Goal: Information Seeking & Learning: Check status

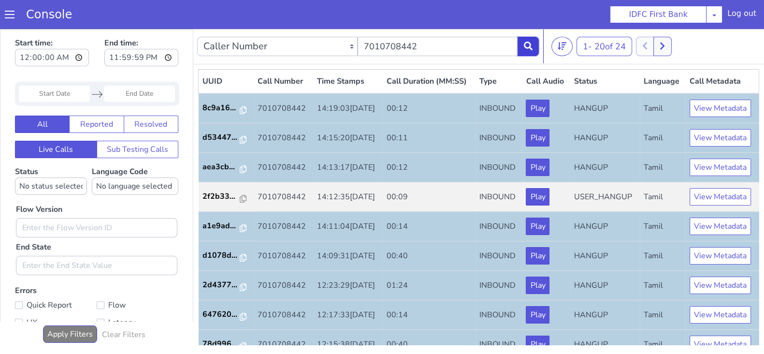
click at [524, 40] on button at bounding box center [527, 46] width 21 height 19
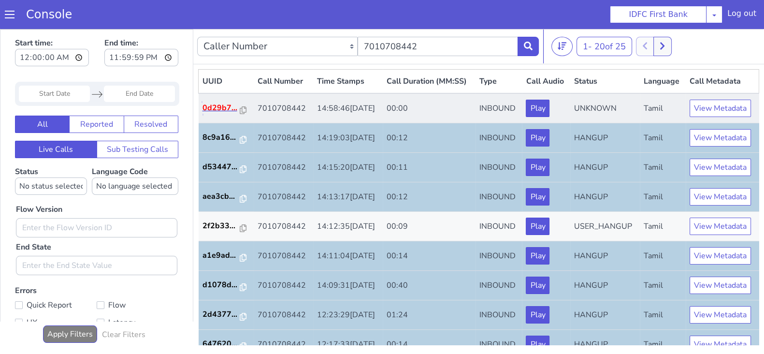
click at [210, 114] on p "0d29b7..." at bounding box center [221, 108] width 38 height 12
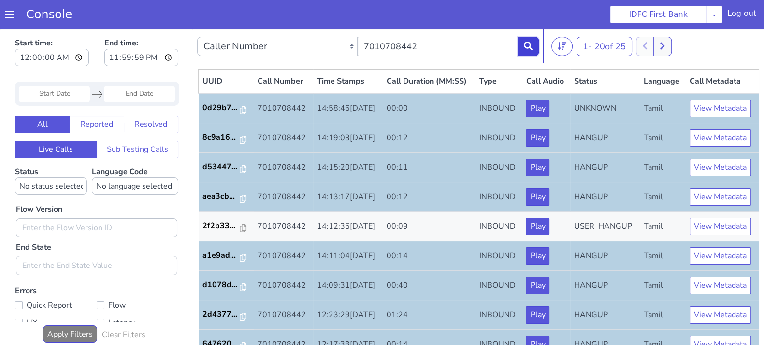
click at [528, 49] on icon at bounding box center [528, 46] width 9 height 9
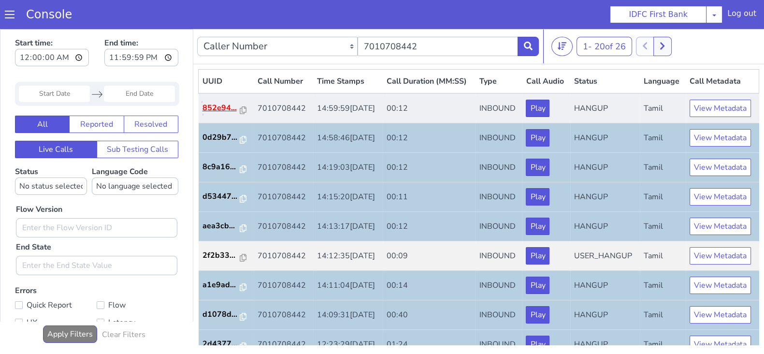
click at [218, 114] on p "852e94..." at bounding box center [221, 108] width 38 height 12
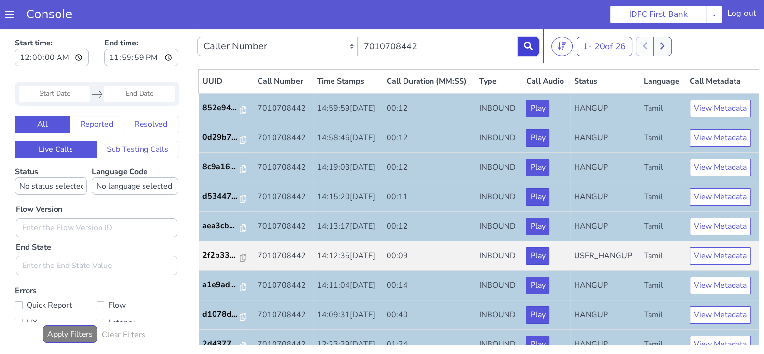
click at [525, 50] on button at bounding box center [527, 46] width 21 height 19
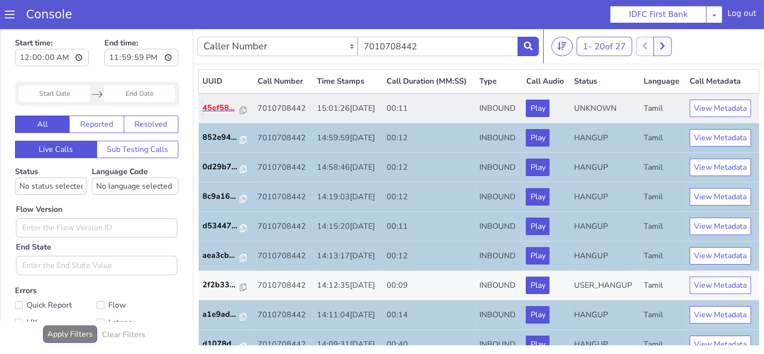
click at [220, 114] on p "45ef58..." at bounding box center [221, 108] width 38 height 12
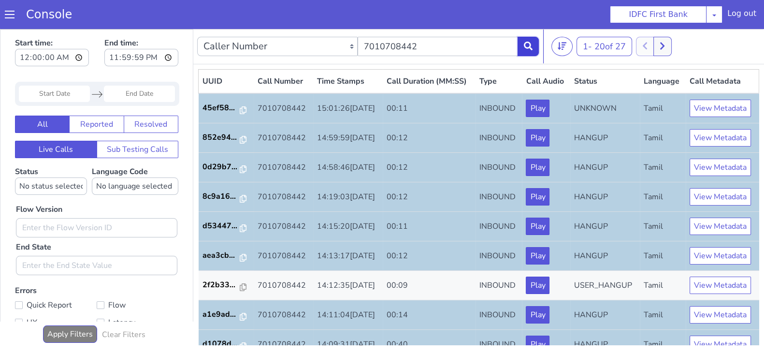
click at [529, 44] on icon at bounding box center [528, 46] width 9 height 9
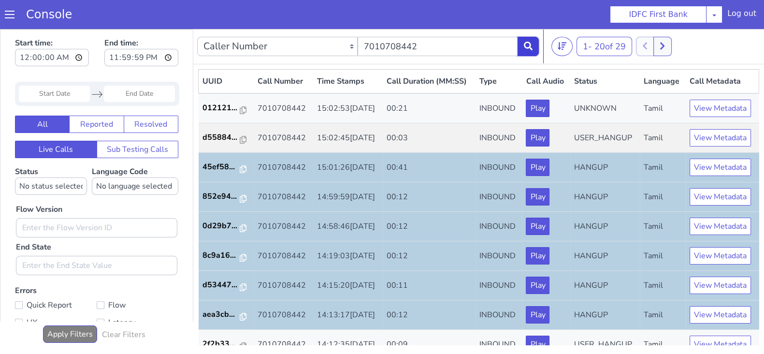
click at [531, 52] on button at bounding box center [527, 46] width 21 height 19
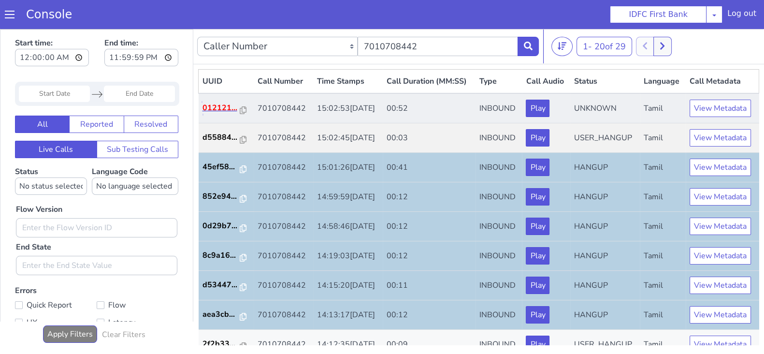
click at [222, 114] on p "012121..." at bounding box center [221, 108] width 38 height 12
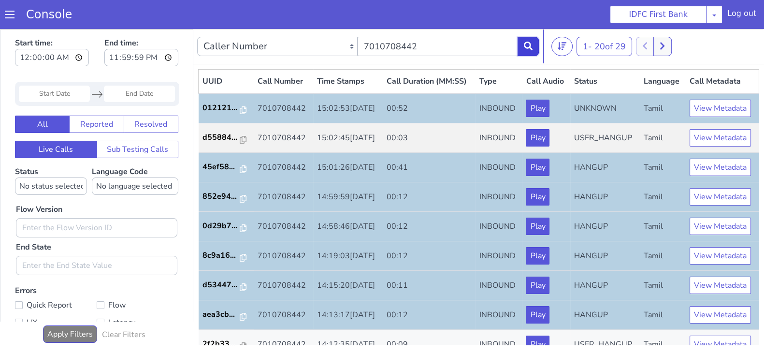
click at [531, 50] on button at bounding box center [527, 46] width 21 height 19
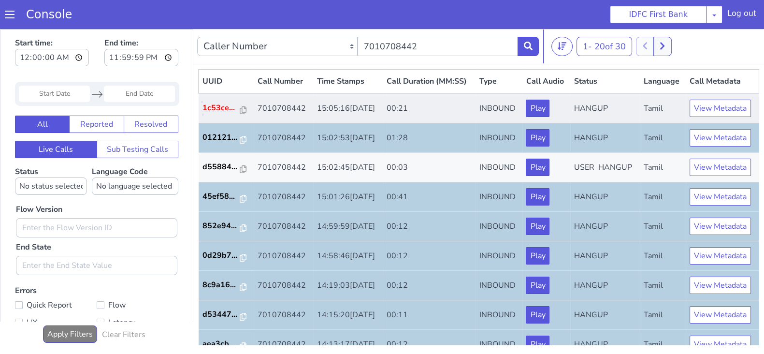
click at [221, 114] on p "1c53ce..." at bounding box center [221, 108] width 38 height 12
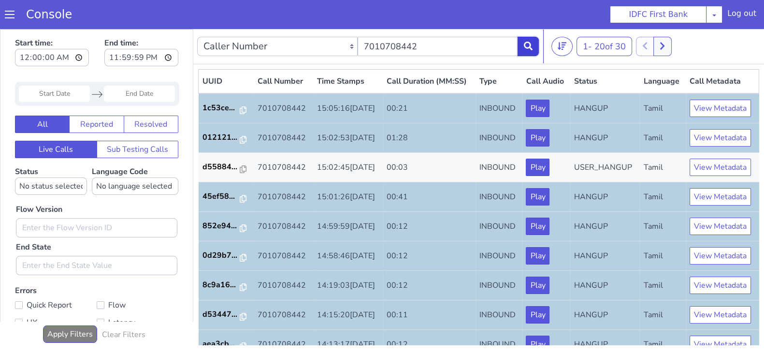
click at [527, 46] on icon at bounding box center [528, 46] width 9 height 9
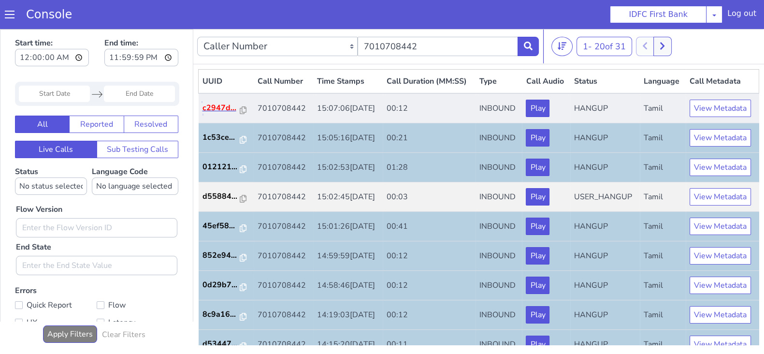
click at [220, 114] on p "c2947d..." at bounding box center [221, 108] width 38 height 12
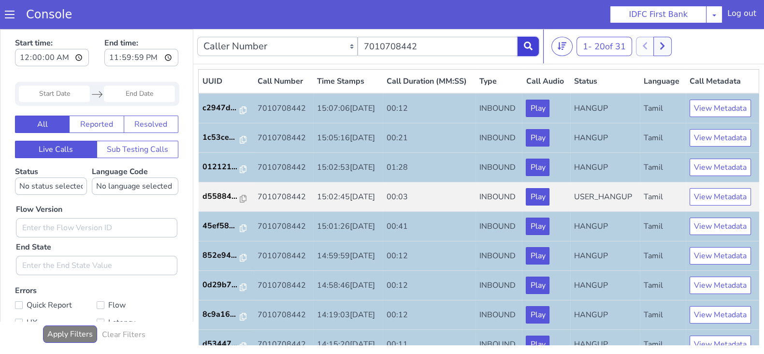
click at [531, 44] on icon at bounding box center [528, 46] width 9 height 9
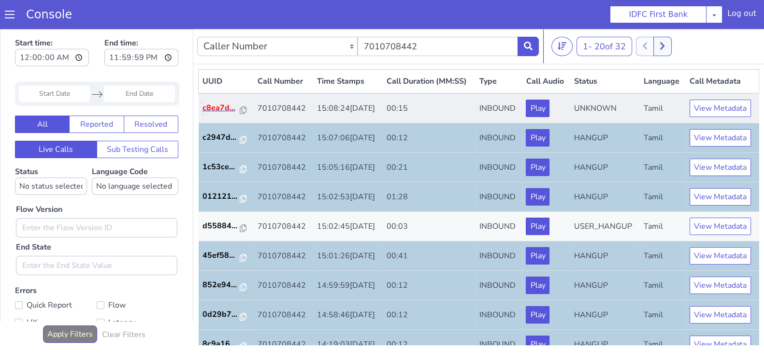
click at [219, 114] on p "c8ea7d..." at bounding box center [221, 108] width 38 height 12
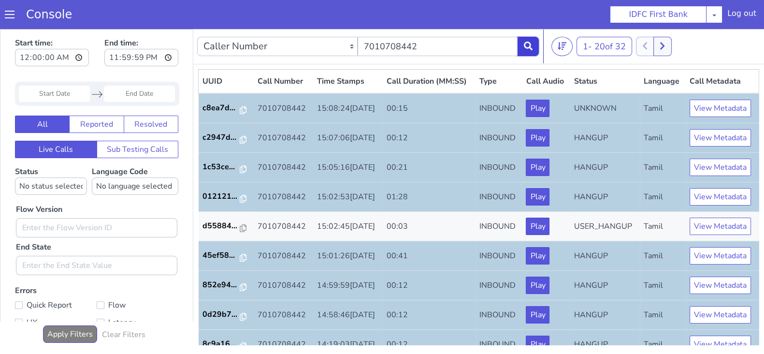
click at [527, 47] on icon at bounding box center [528, 46] width 9 height 9
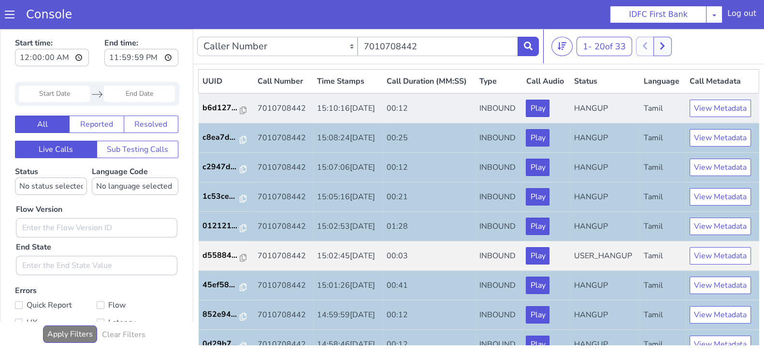
click at [224, 115] on td "b6d127..." at bounding box center [226, 108] width 55 height 30
click at [218, 114] on p "b6d127..." at bounding box center [221, 108] width 38 height 12
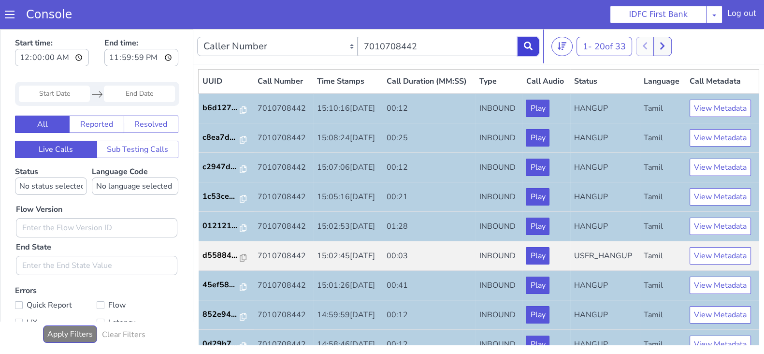
click at [532, 44] on icon at bounding box center [528, 46] width 9 height 9
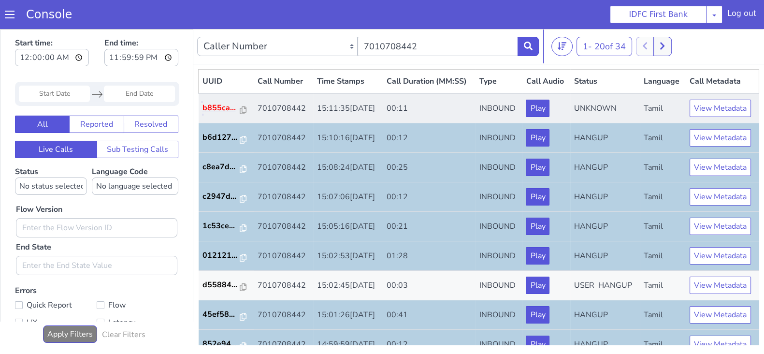
click at [217, 114] on p "b855ca..." at bounding box center [221, 108] width 38 height 12
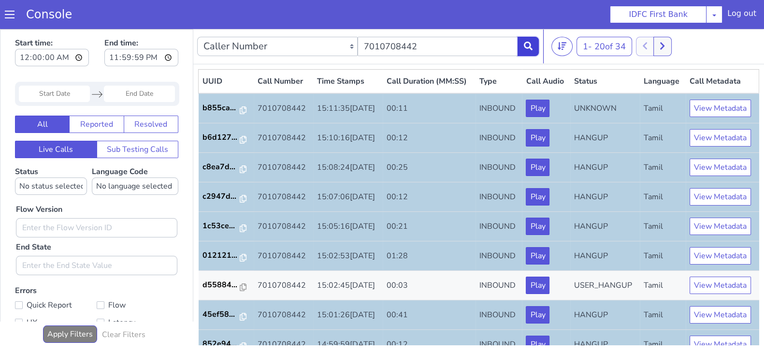
click at [531, 48] on icon at bounding box center [528, 46] width 9 height 9
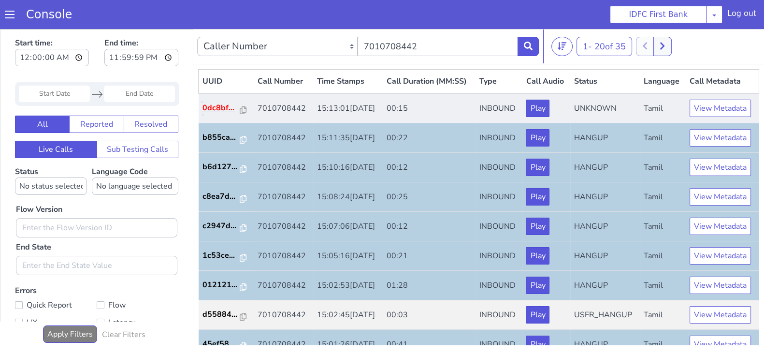
click at [222, 114] on p "0dc8bf..." at bounding box center [221, 108] width 38 height 12
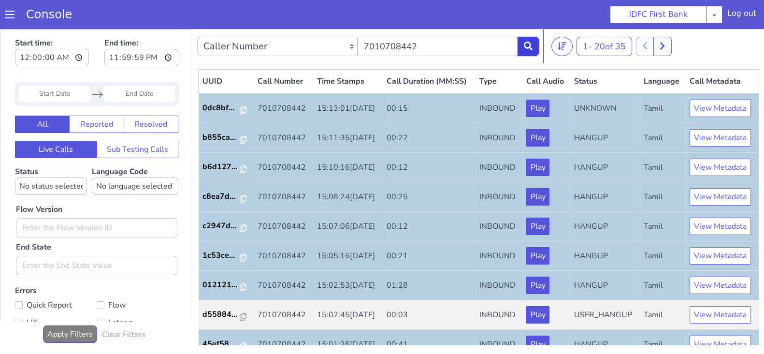
click at [531, 51] on button at bounding box center [527, 46] width 21 height 19
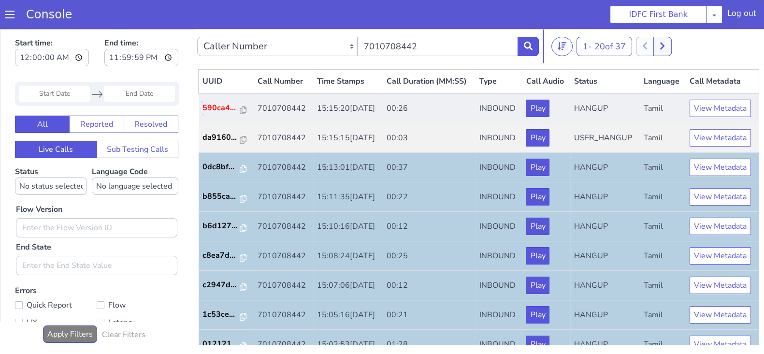
click at [215, 114] on p "590ca4..." at bounding box center [221, 108] width 38 height 12
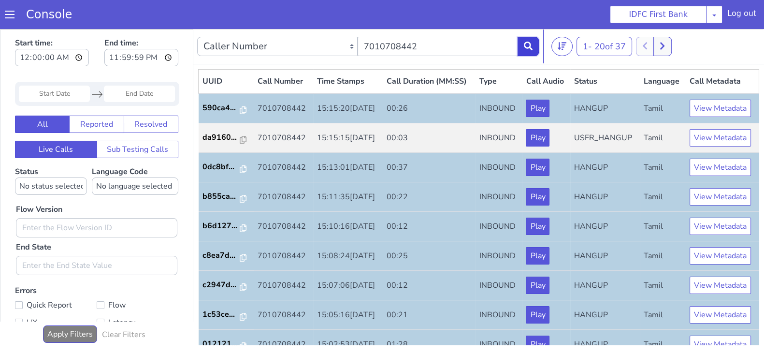
drag, startPoint x: 526, startPoint y: 49, endPoint x: 519, endPoint y: 57, distance: 10.6
click at [526, 50] on button at bounding box center [527, 46] width 21 height 19
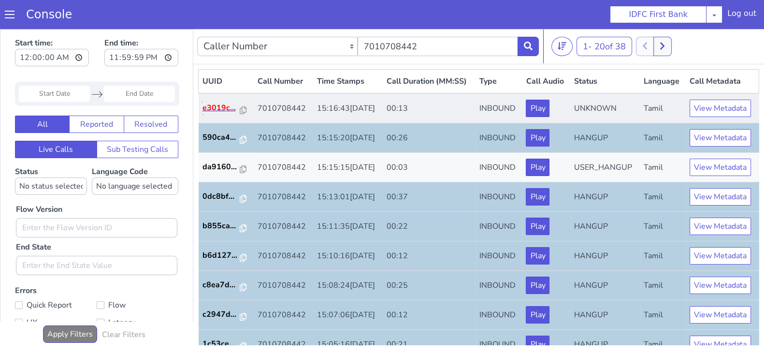
click at [225, 114] on p "e3019c..." at bounding box center [221, 108] width 38 height 12
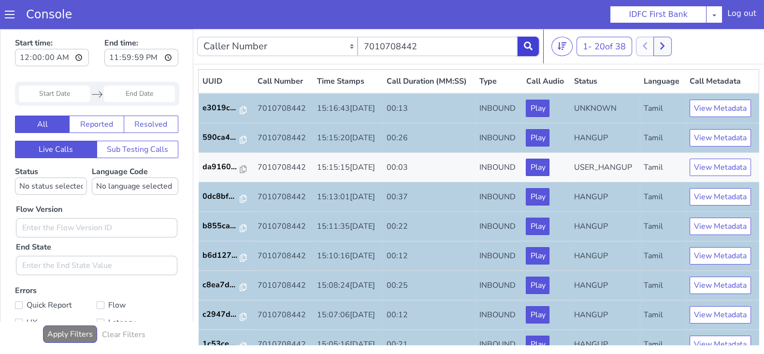
click at [533, 53] on button at bounding box center [527, 46] width 21 height 19
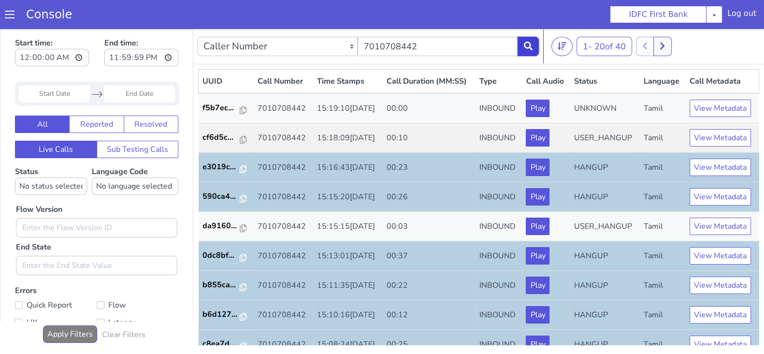
click at [528, 47] on icon at bounding box center [528, 46] width 9 height 9
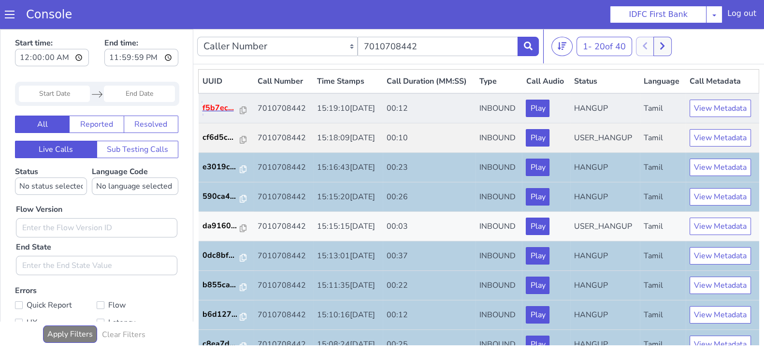
click at [218, 114] on p "f5b7ec..." at bounding box center [221, 108] width 38 height 12
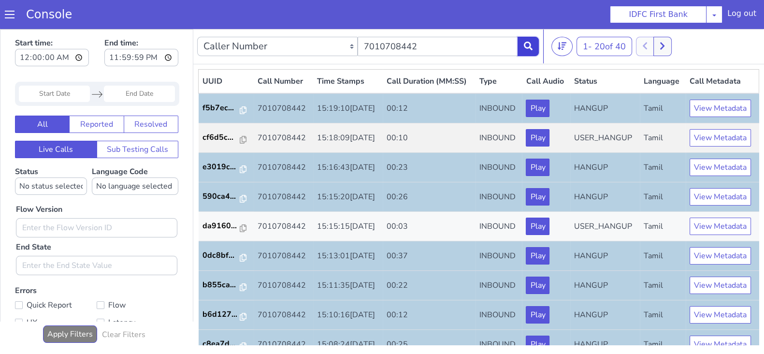
click at [534, 47] on button at bounding box center [527, 46] width 21 height 19
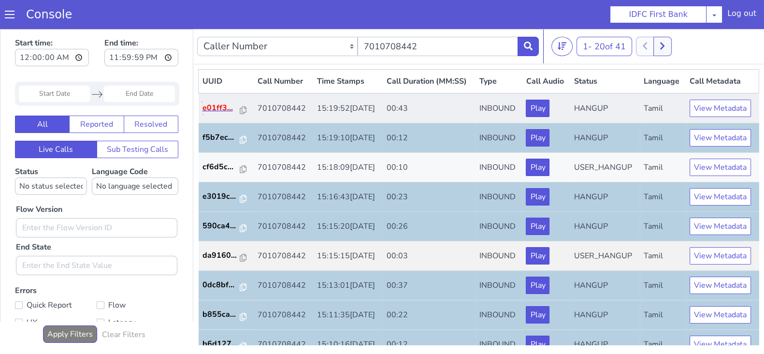
click at [225, 114] on p "e01ff3..." at bounding box center [221, 108] width 38 height 12
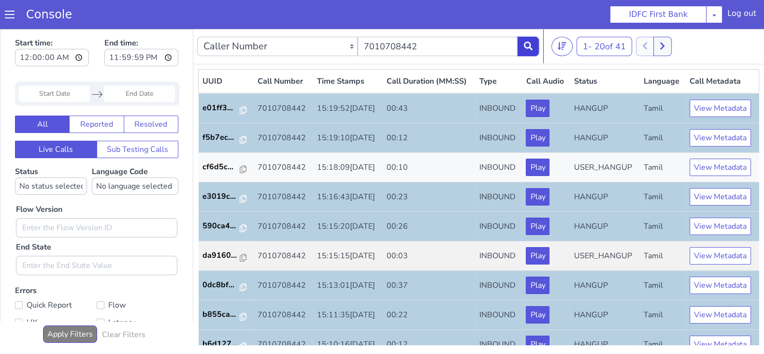
click at [538, 46] on button at bounding box center [527, 46] width 21 height 19
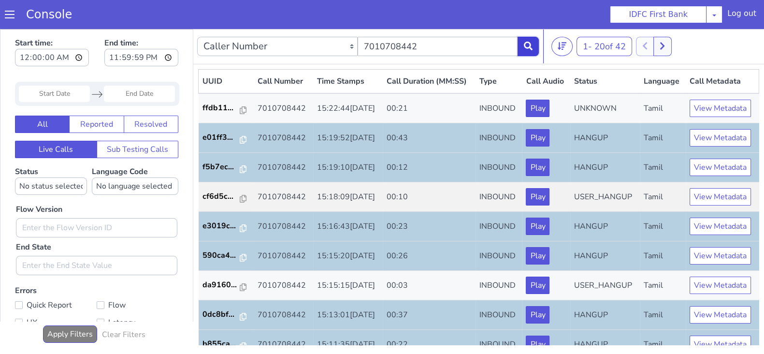
click at [524, 46] on icon at bounding box center [528, 46] width 9 height 9
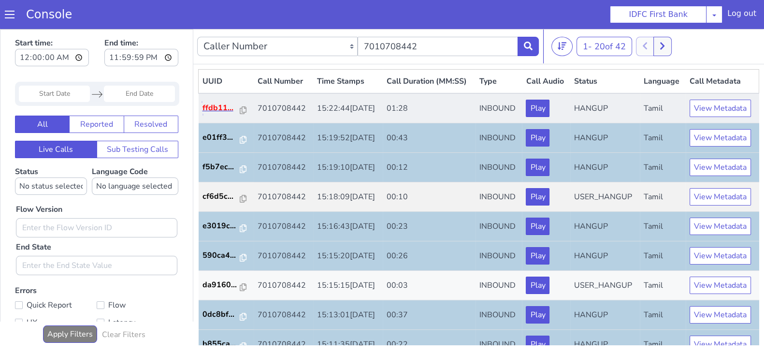
click at [206, 114] on p "ffdb11..." at bounding box center [221, 108] width 38 height 12
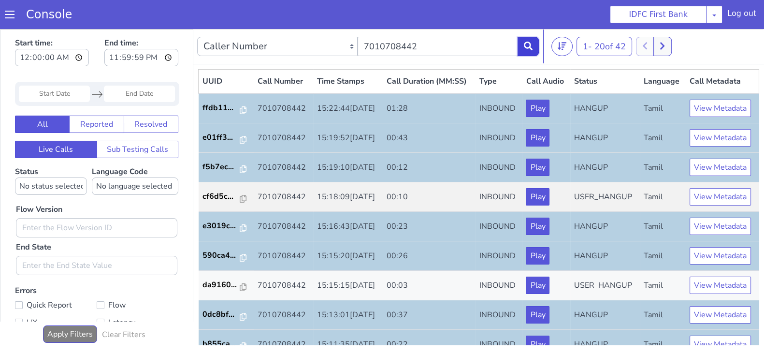
click at [528, 42] on icon at bounding box center [528, 46] width 9 height 9
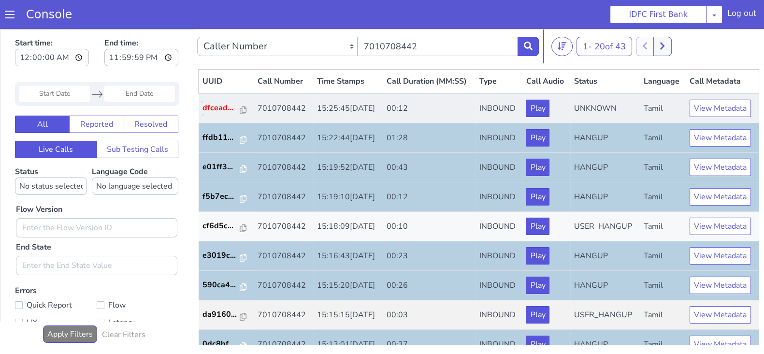
click at [216, 114] on p "dfcead..." at bounding box center [221, 108] width 38 height 12
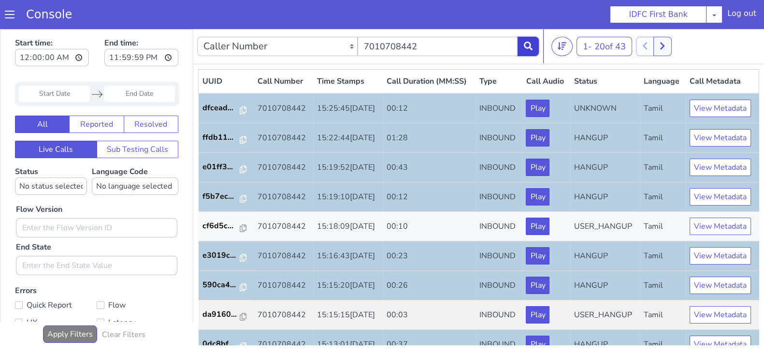
click at [528, 47] on icon at bounding box center [528, 46] width 9 height 9
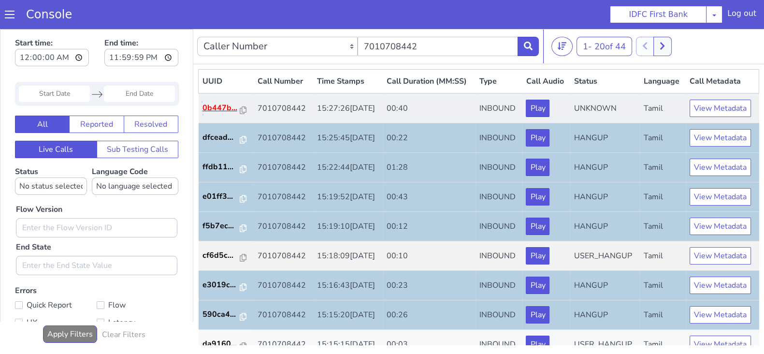
click at [219, 114] on p "0b447b..." at bounding box center [221, 108] width 38 height 12
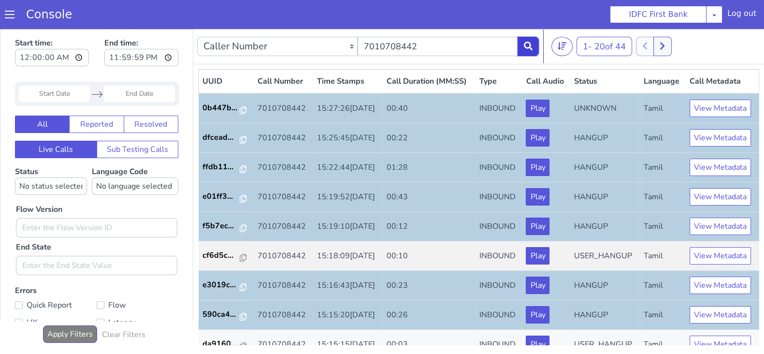
click at [532, 46] on button at bounding box center [527, 46] width 21 height 19
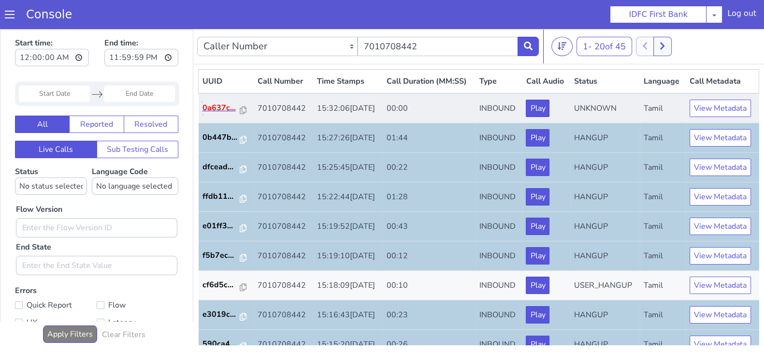
click at [212, 114] on p "0a637c..." at bounding box center [221, 108] width 38 height 12
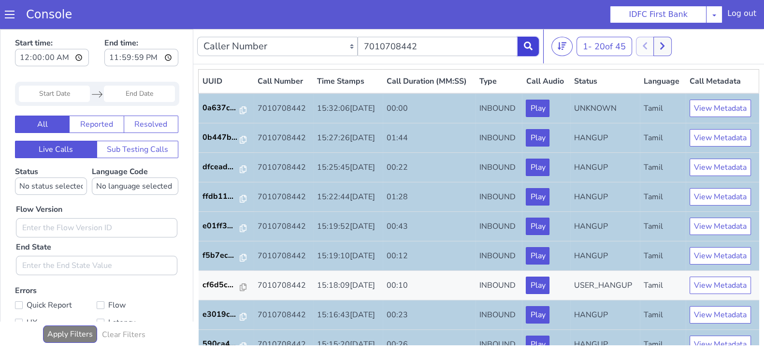
click at [530, 45] on icon at bounding box center [528, 46] width 9 height 9
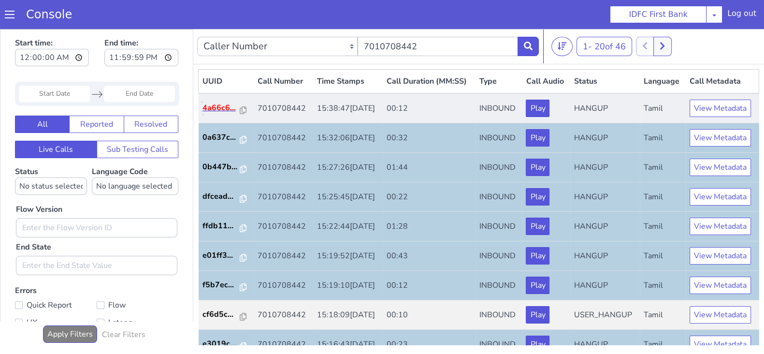
click at [220, 114] on p "4a66c6..." at bounding box center [221, 108] width 38 height 12
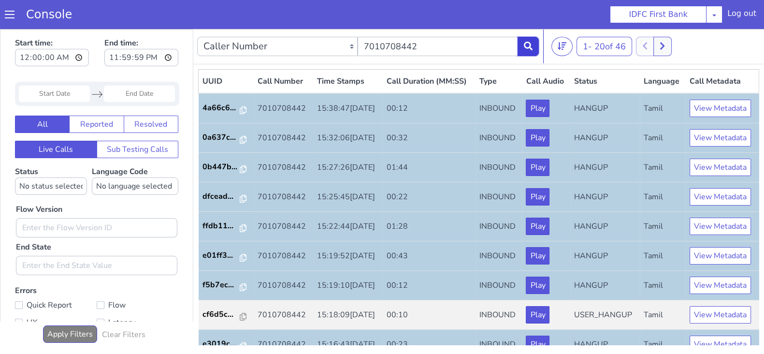
click at [522, 47] on button at bounding box center [527, 46] width 21 height 19
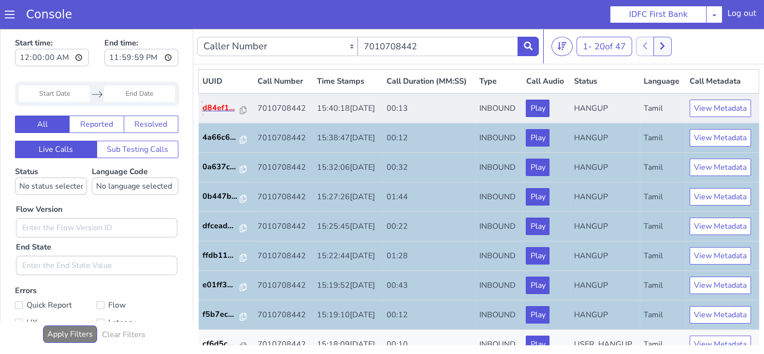
click at [226, 114] on p "d84ef1..." at bounding box center [221, 108] width 38 height 12
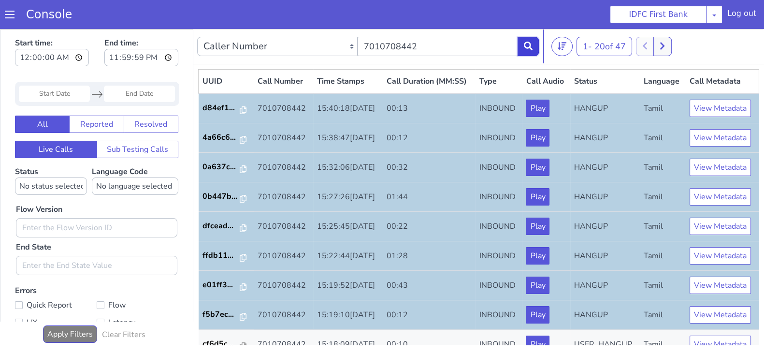
click at [530, 47] on icon at bounding box center [528, 46] width 9 height 9
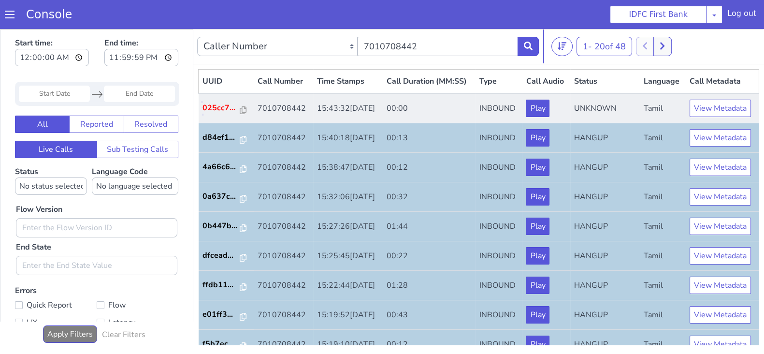
click at [221, 114] on p "025cc7..." at bounding box center [221, 108] width 38 height 12
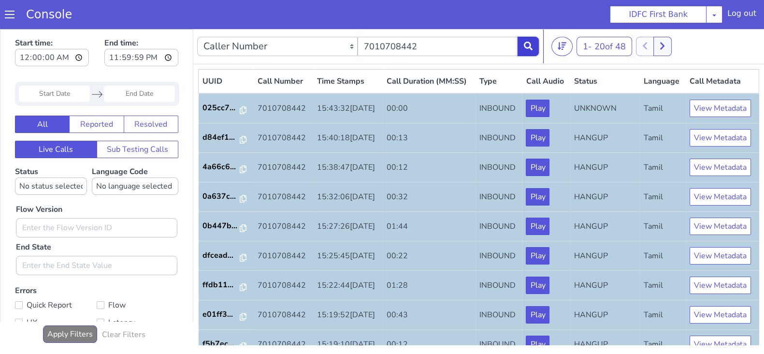
click at [533, 47] on button at bounding box center [527, 46] width 21 height 19
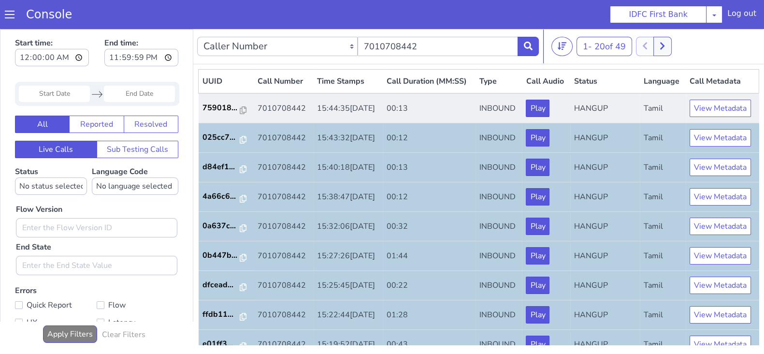
click at [223, 113] on td "759018..." at bounding box center [226, 108] width 55 height 30
click at [216, 114] on p "759018..." at bounding box center [221, 108] width 38 height 12
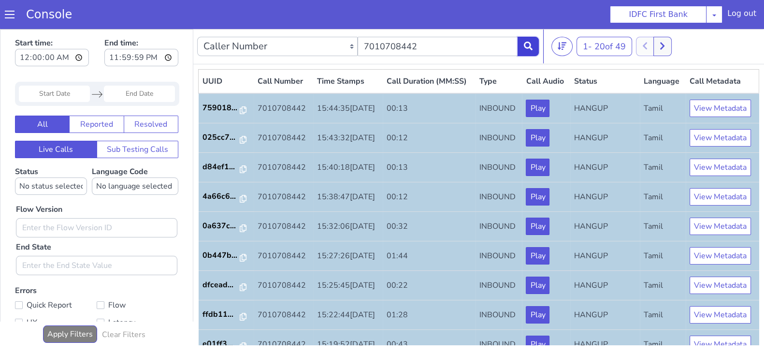
click at [528, 50] on button at bounding box center [527, 46] width 21 height 19
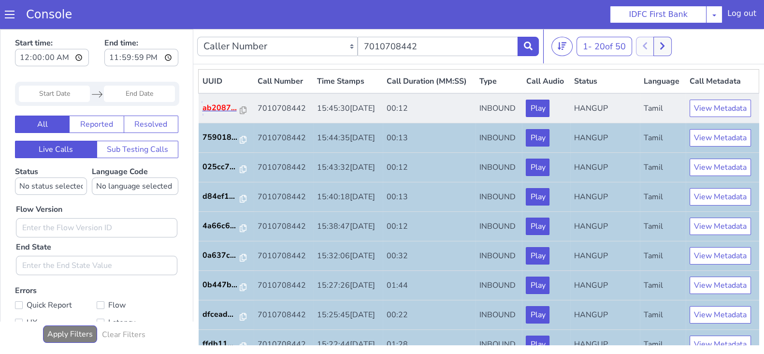
click at [224, 114] on p "ab2087..." at bounding box center [221, 108] width 38 height 12
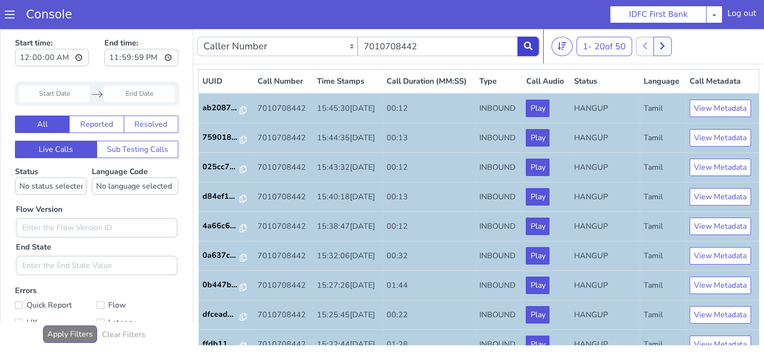
click at [533, 54] on button at bounding box center [527, 46] width 21 height 19
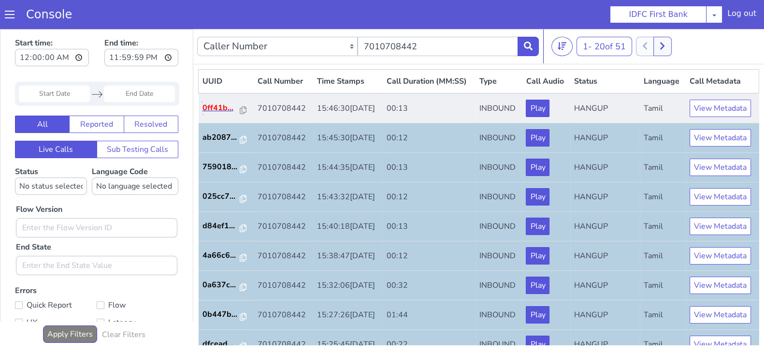
click at [216, 114] on p "0ff41b..." at bounding box center [221, 108] width 38 height 12
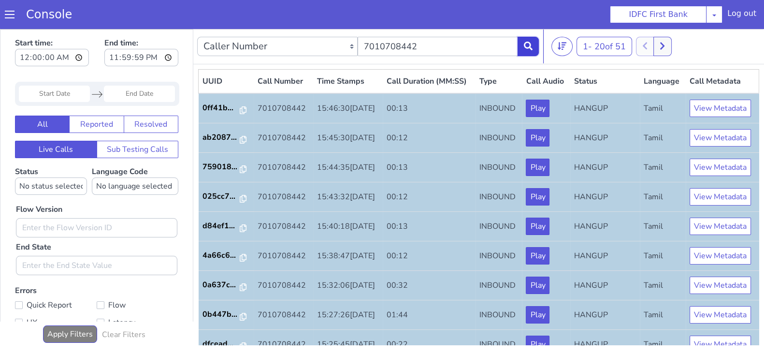
click at [530, 43] on icon at bounding box center [528, 46] width 9 height 9
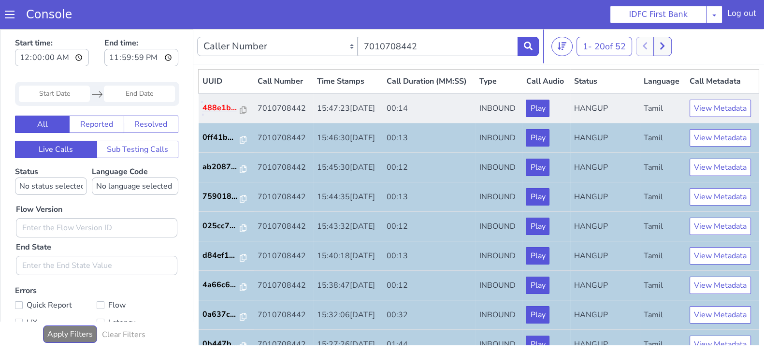
click at [216, 114] on p "488e1b..." at bounding box center [221, 108] width 38 height 12
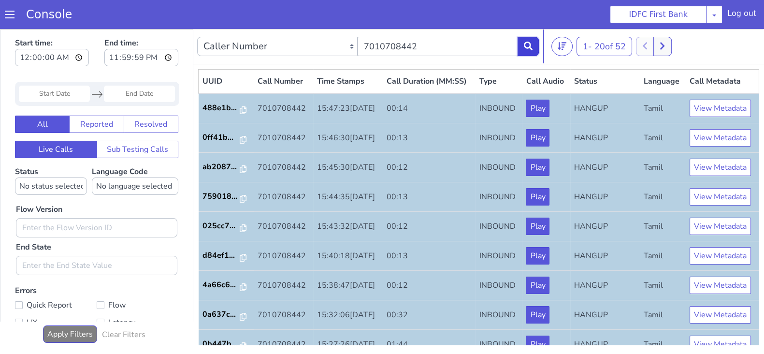
click at [525, 43] on icon at bounding box center [528, 46] width 9 height 9
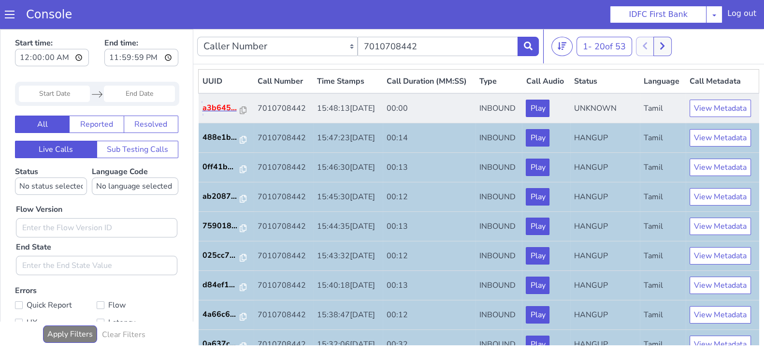
click at [215, 114] on p "a3b645..." at bounding box center [221, 108] width 38 height 12
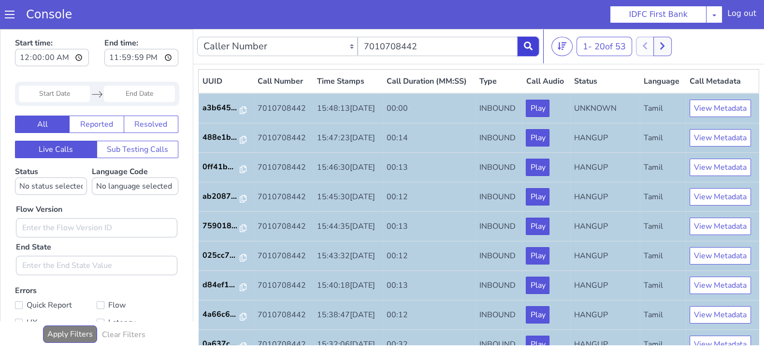
click at [528, 48] on icon at bounding box center [528, 46] width 9 height 9
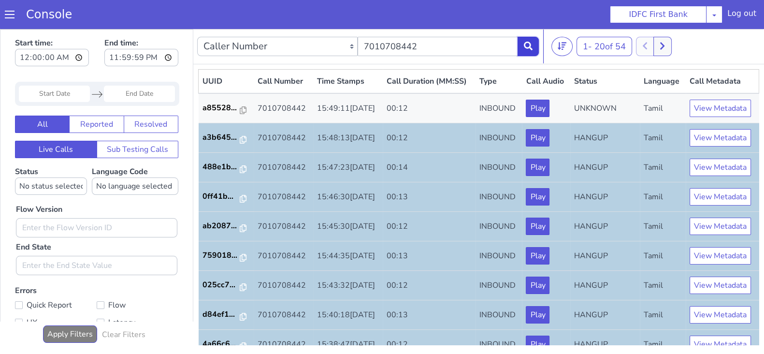
click at [531, 48] on icon at bounding box center [528, 46] width 9 height 9
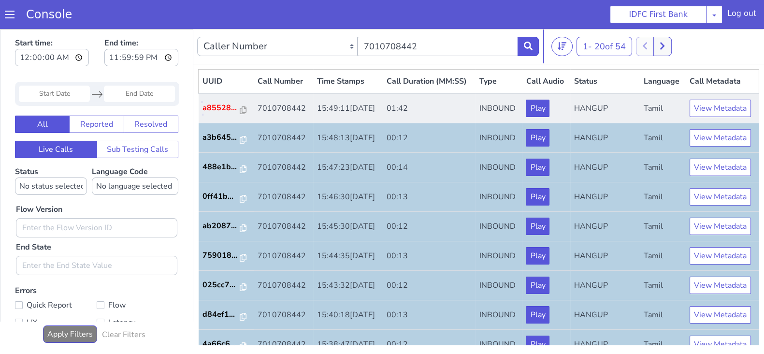
click at [219, 114] on p "a85528..." at bounding box center [221, 108] width 38 height 12
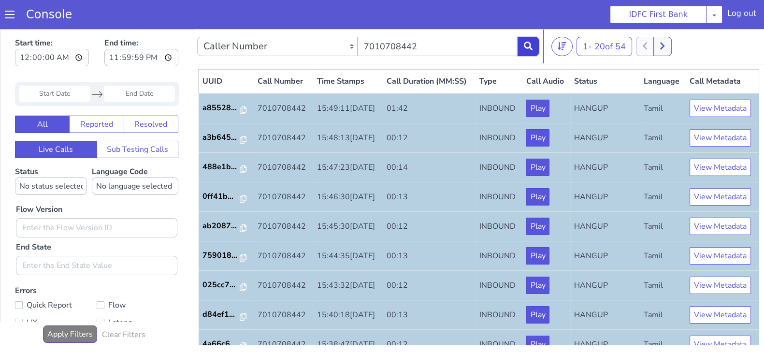
click at [529, 49] on icon at bounding box center [528, 46] width 9 height 9
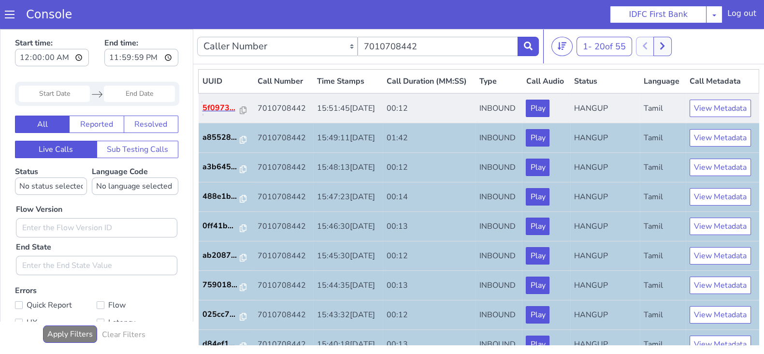
click at [219, 114] on p "5f0973..." at bounding box center [221, 108] width 38 height 12
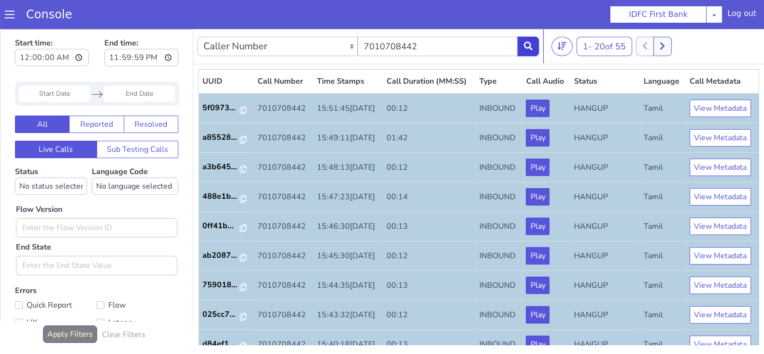
click at [528, 50] on button at bounding box center [527, 46] width 21 height 19
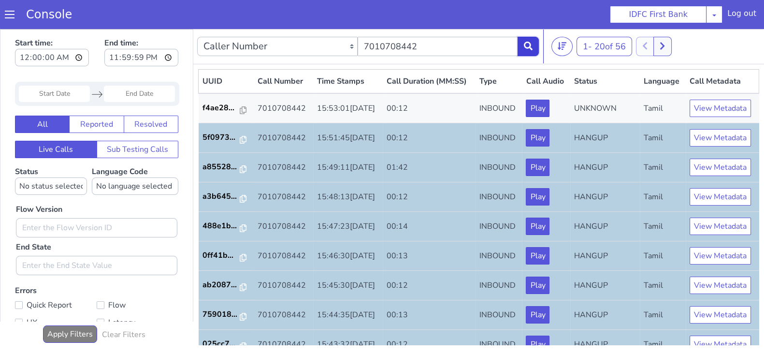
click at [525, 42] on icon at bounding box center [528, 46] width 9 height 9
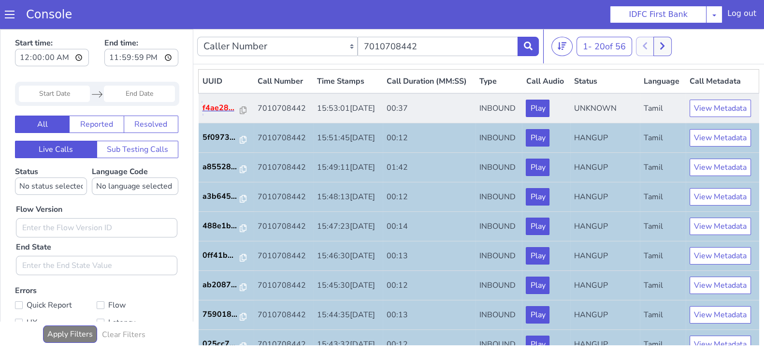
click at [225, 114] on p "f4ae28..." at bounding box center [221, 108] width 38 height 12
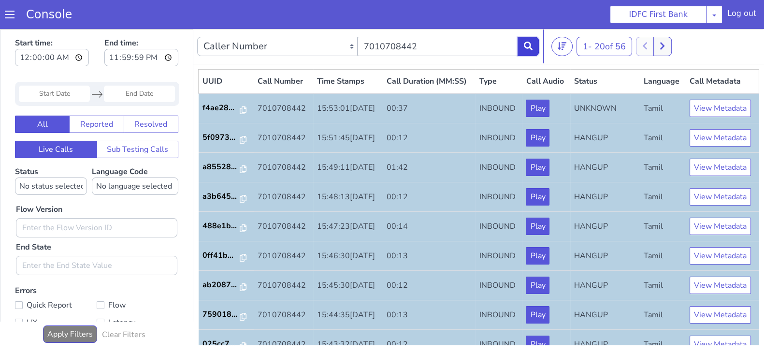
click at [534, 50] on button at bounding box center [527, 46] width 21 height 19
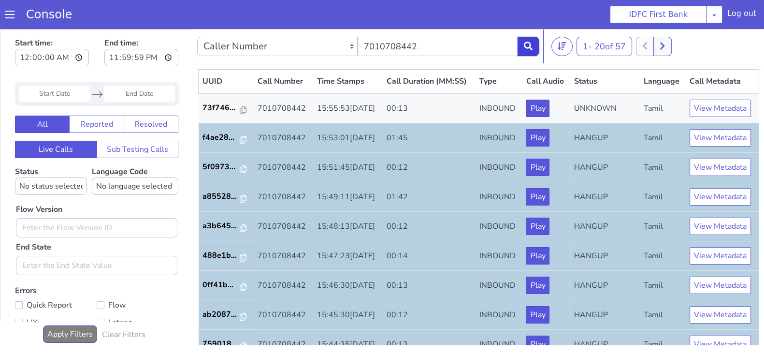
click at [533, 49] on button at bounding box center [527, 46] width 21 height 19
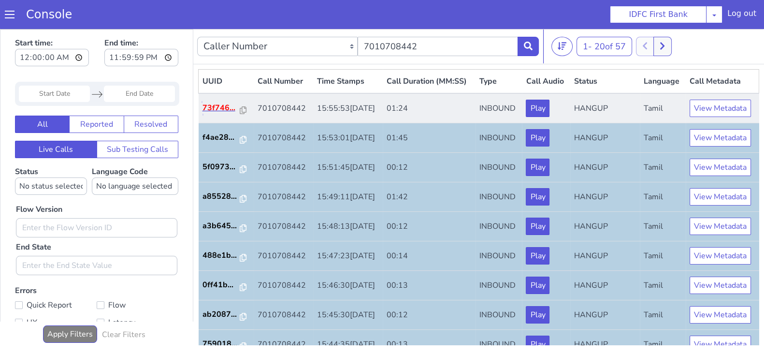
click at [212, 114] on p "73f746..." at bounding box center [221, 108] width 38 height 12
